Goal: Check status: Check status

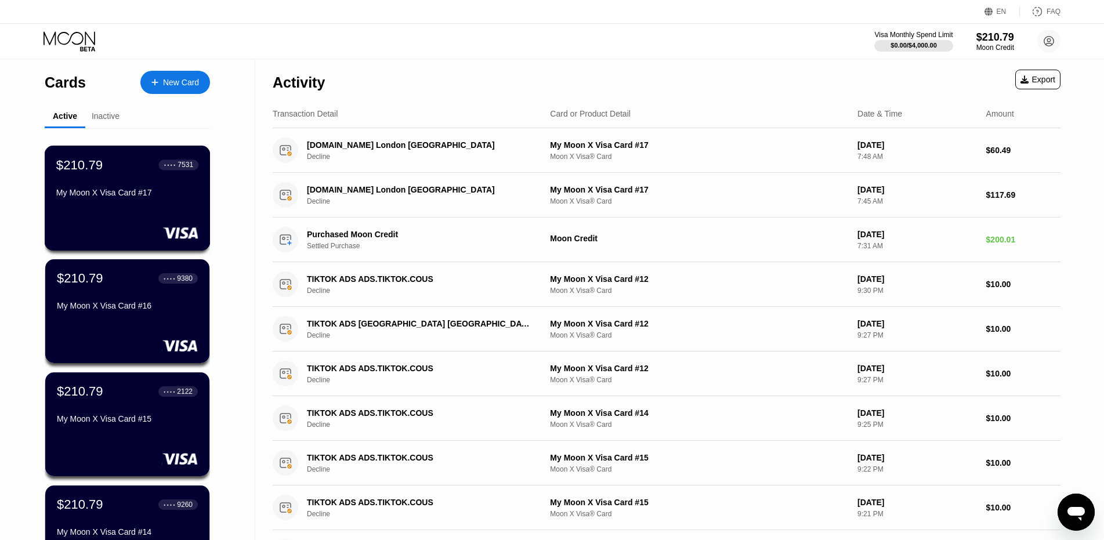
click at [132, 197] on div "My Moon X Visa Card #17" at bounding box center [127, 192] width 142 height 9
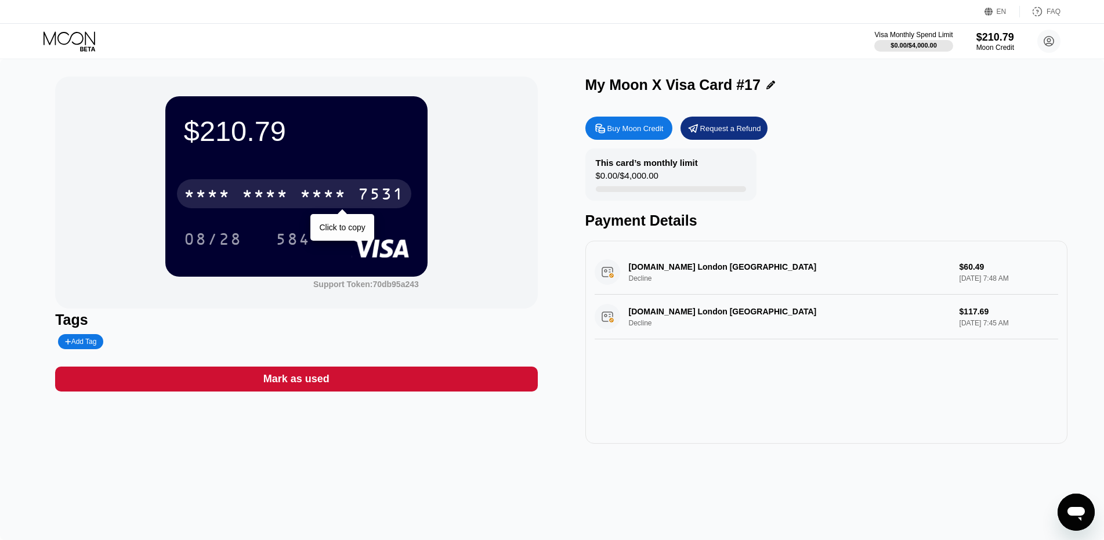
click at [335, 205] on div "* * * *" at bounding box center [323, 195] width 46 height 19
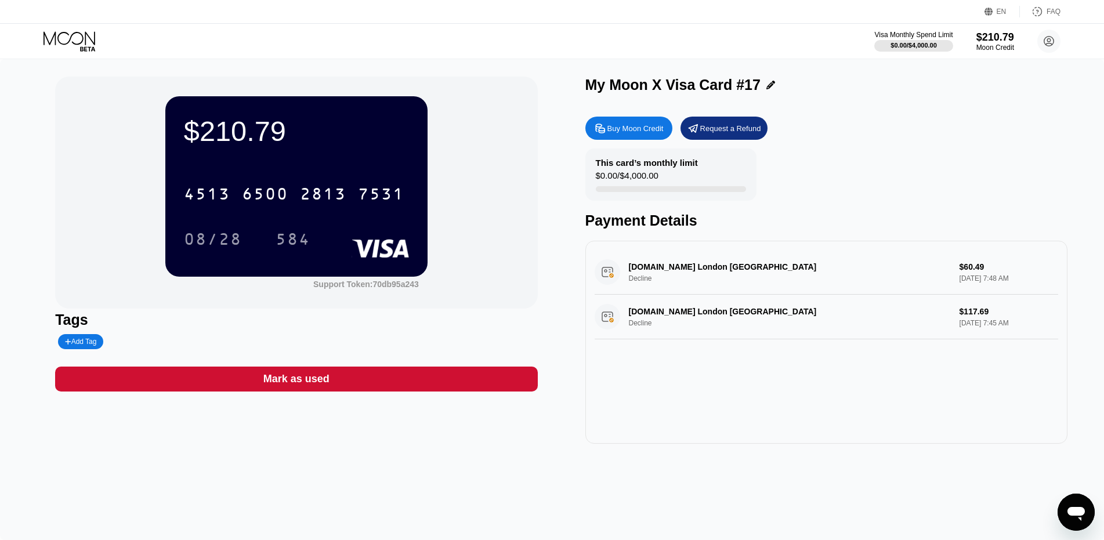
click at [73, 39] on icon at bounding box center [71, 41] width 54 height 20
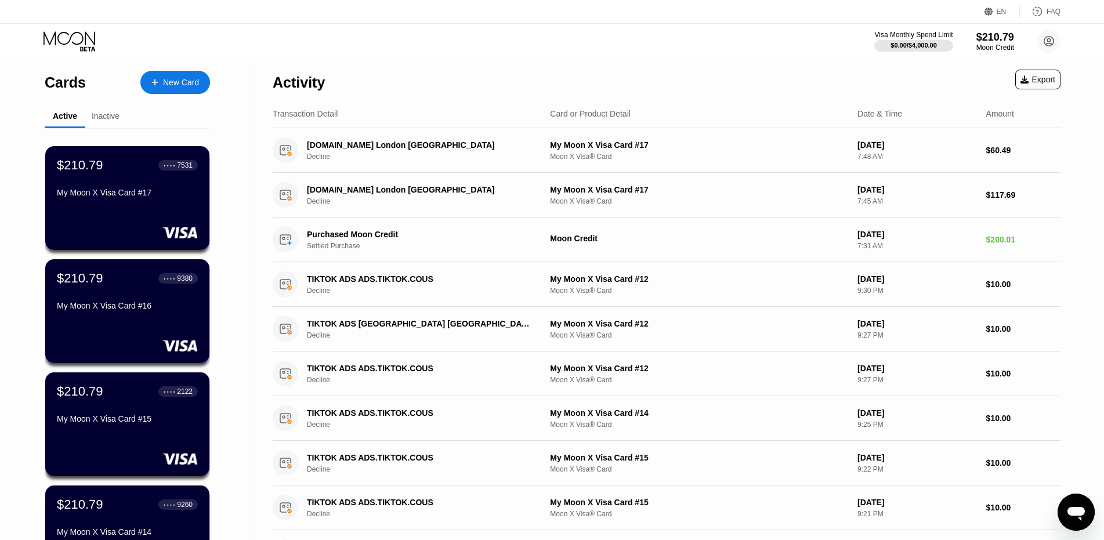
click at [61, 48] on icon at bounding box center [71, 41] width 54 height 20
